Goal: Book appointment/travel/reservation

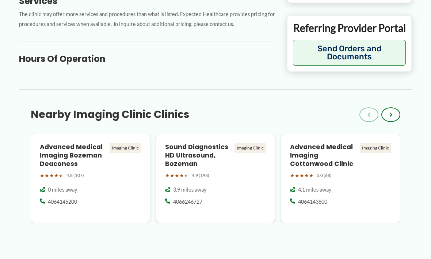
scroll to position [375, 0]
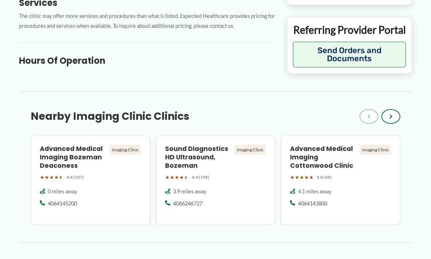
click at [390, 196] on div "Advanced Medical Imaging Cottonwood Clinic Imaging Clinic ★ ★ ★ ★ ★ 5.0 (68) 4.…" at bounding box center [341, 179] width 120 height 89
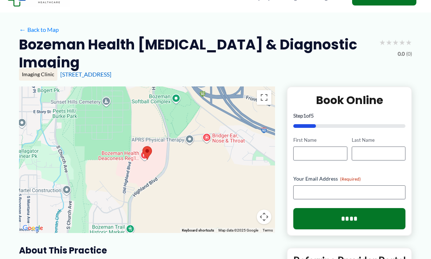
scroll to position [0, 0]
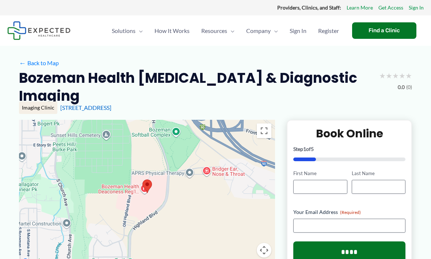
click at [411, 143] on div "**********" at bounding box center [349, 194] width 125 height 149
